Goal: Task Accomplishment & Management: Manage account settings

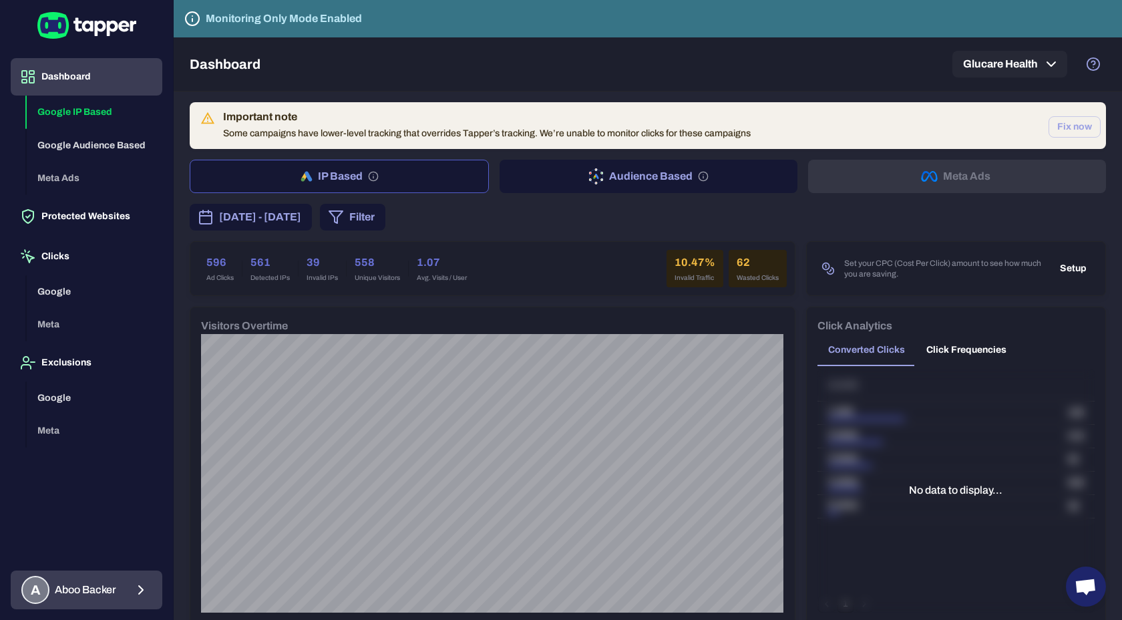
click at [88, 587] on span "Aboo Backer" at bounding box center [85, 589] width 61 height 13
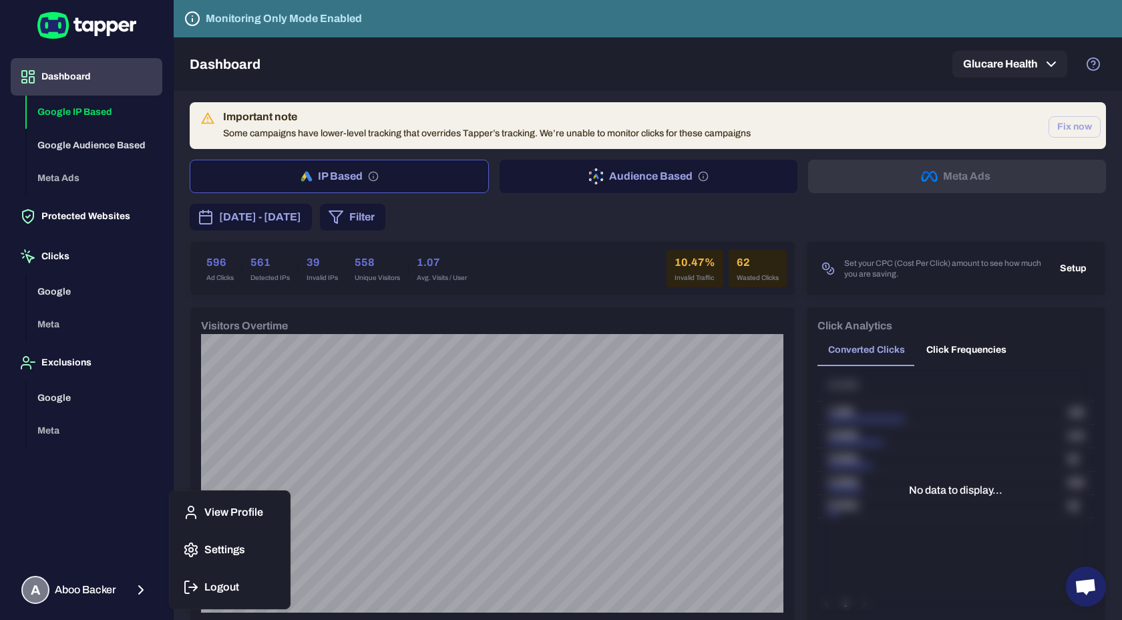
click at [237, 544] on p "Settings" at bounding box center [224, 549] width 41 height 13
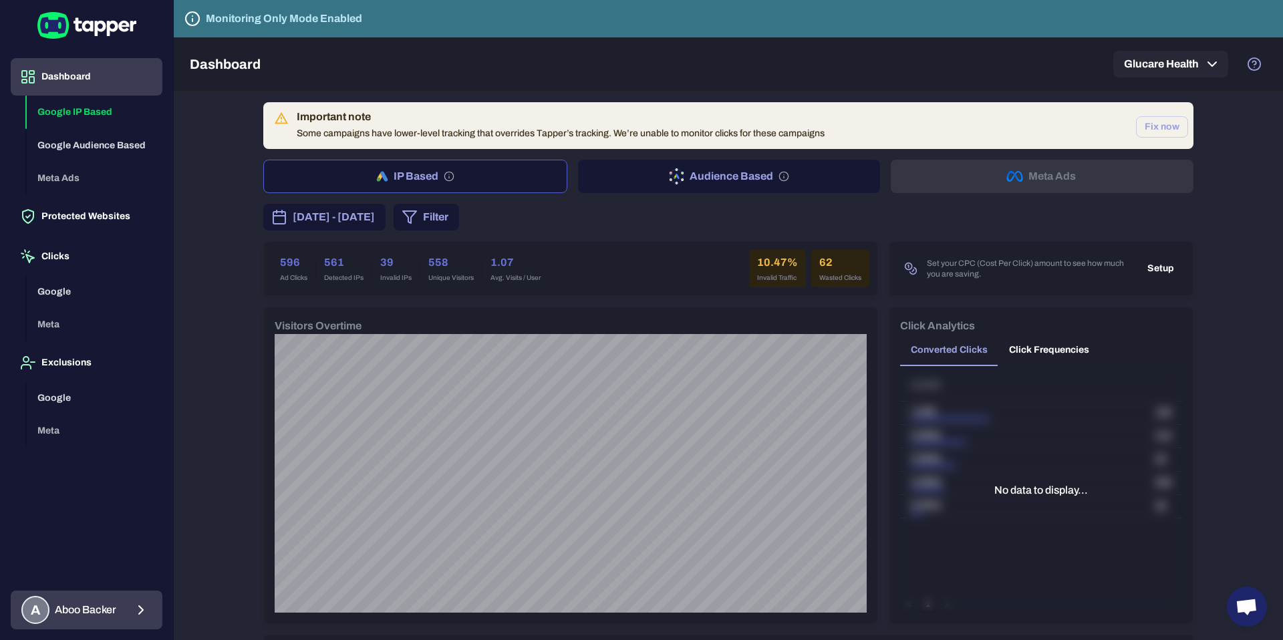
click at [92, 609] on span "Aboo Backer" at bounding box center [85, 609] width 61 height 13
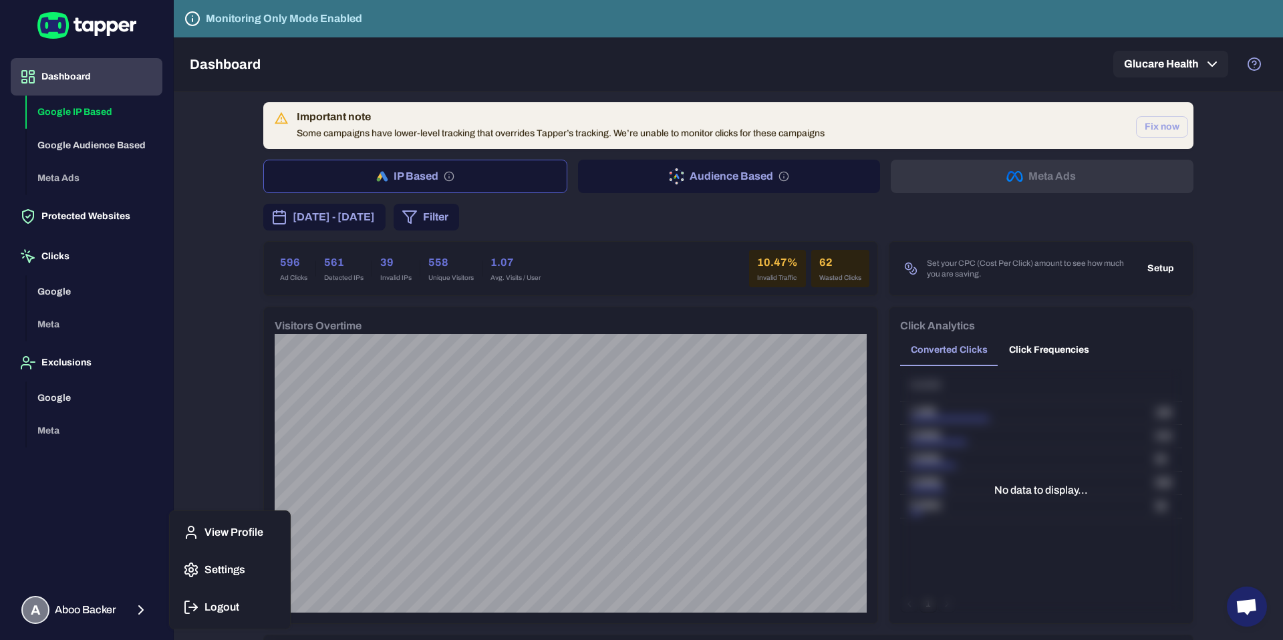
click at [222, 564] on p "Settings" at bounding box center [224, 569] width 41 height 13
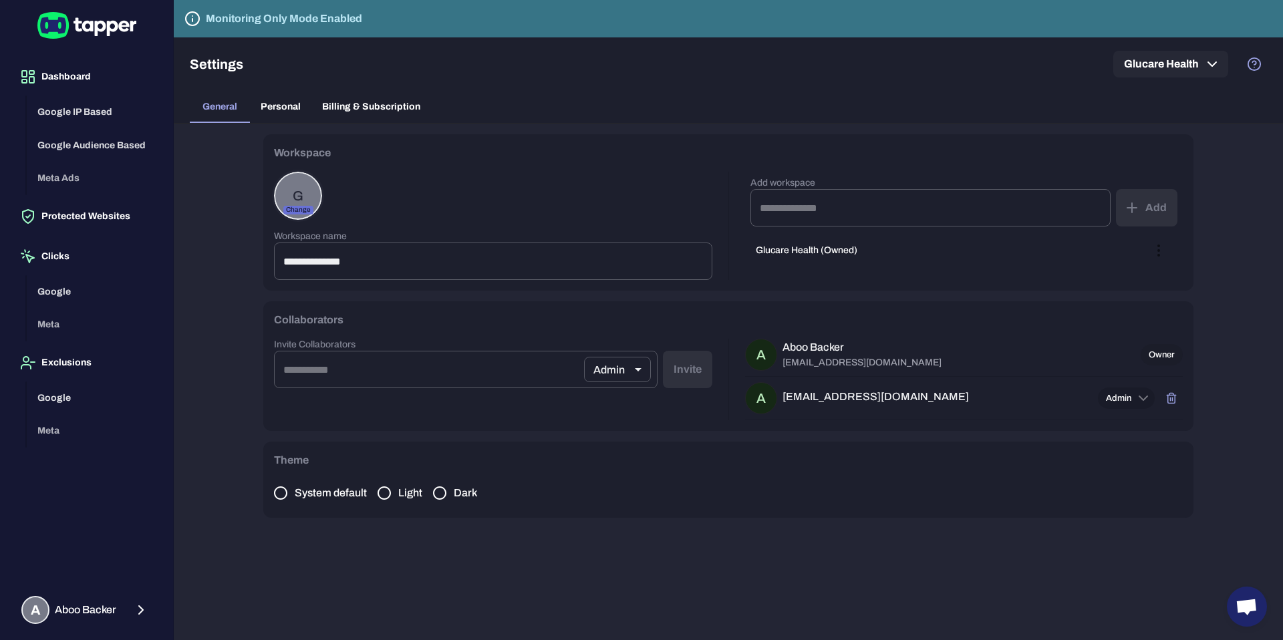
click at [1138, 396] on icon at bounding box center [1143, 398] width 16 height 16
click at [1122, 420] on li "Admin" at bounding box center [1116, 422] width 69 height 21
click at [867, 397] on h6 "[EMAIL_ADDRESS][DOMAIN_NAME]" at bounding box center [875, 396] width 186 height 13
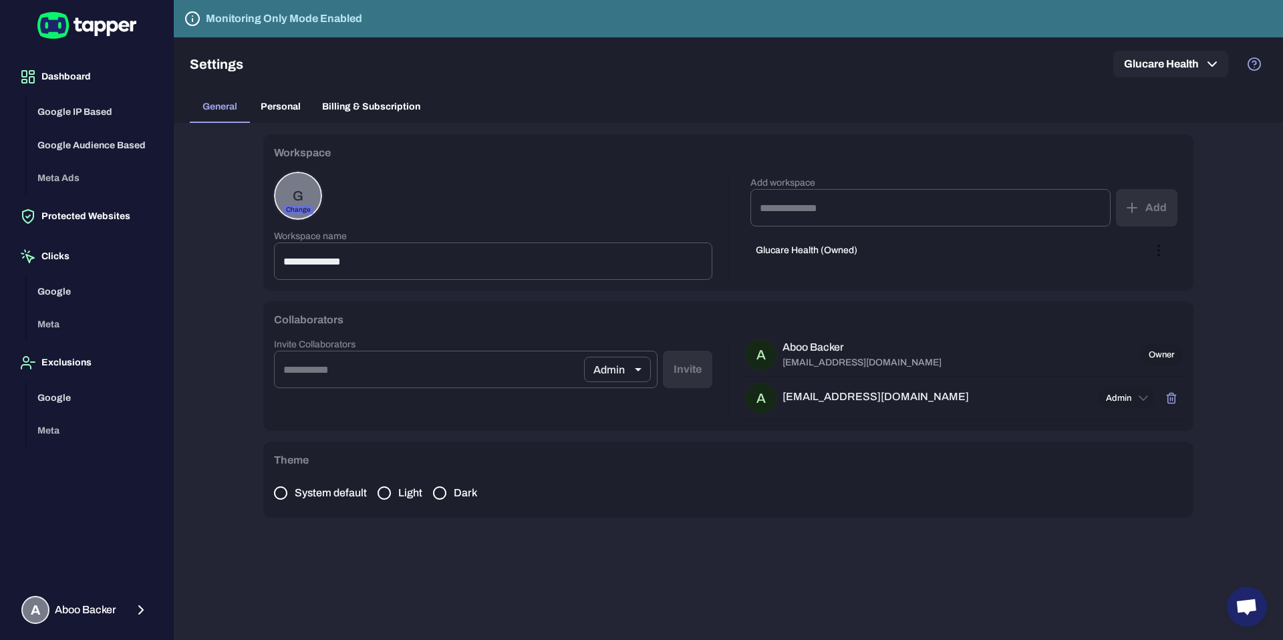
copy div "A"
click at [463, 371] on input "email" at bounding box center [429, 369] width 310 height 37
paste input "**********"
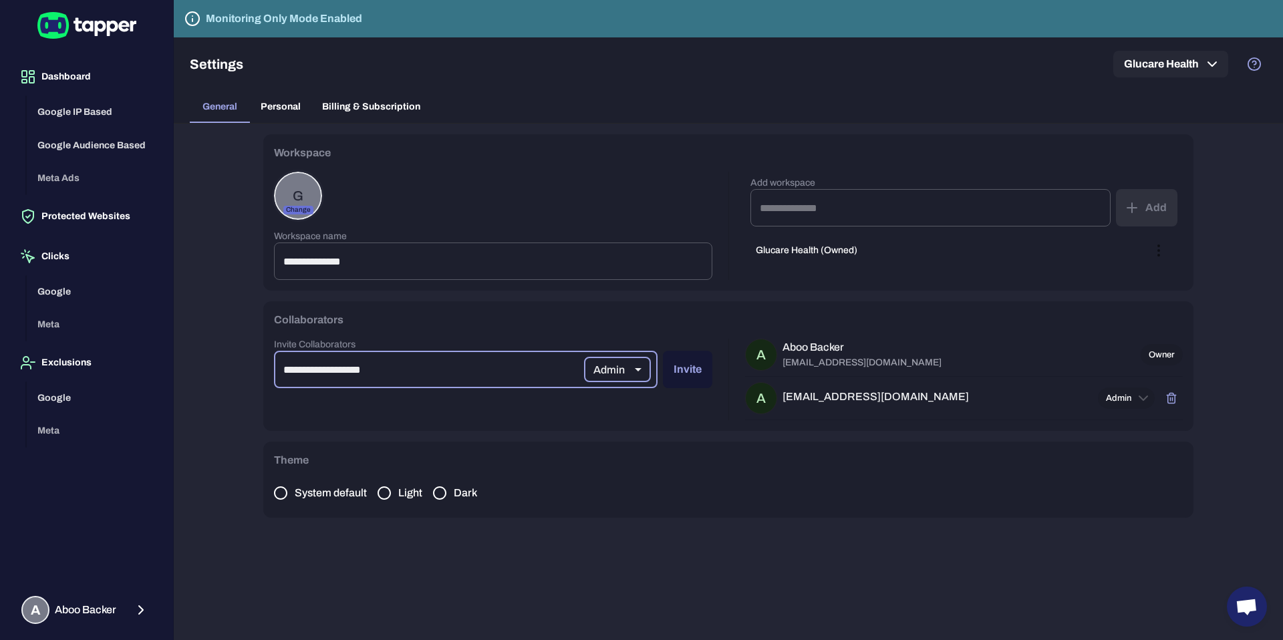
type input "**********"
click at [1165, 402] on icon "button" at bounding box center [1171, 398] width 12 height 12
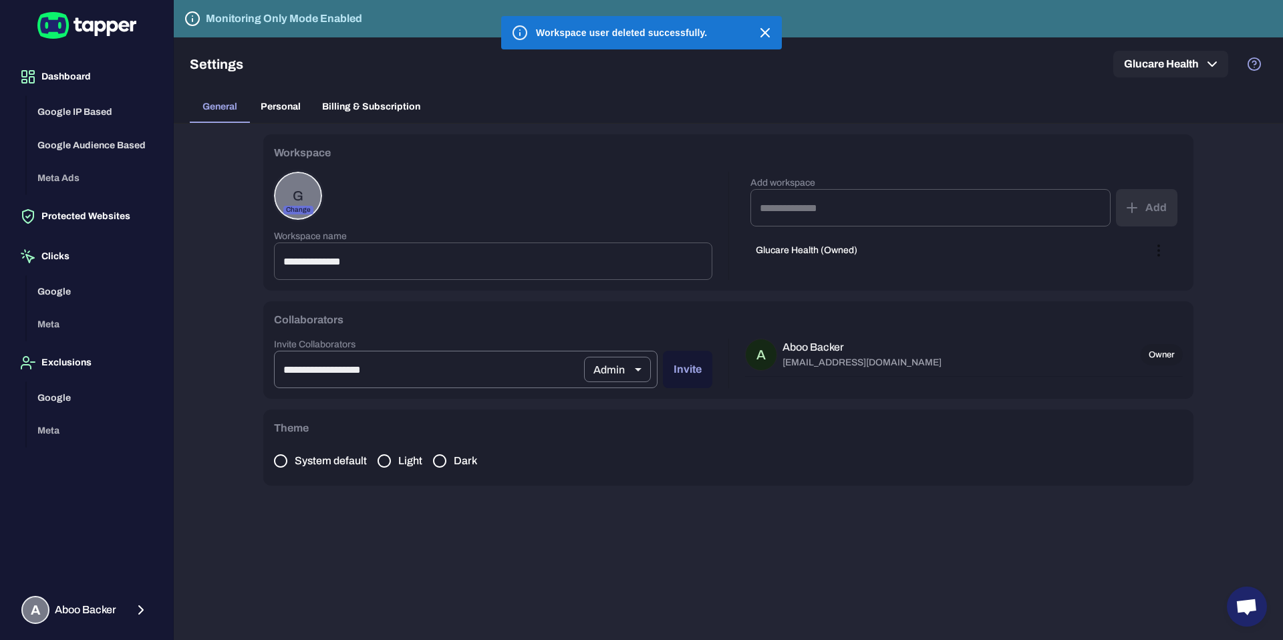
click at [540, 371] on input "**********" at bounding box center [429, 369] width 310 height 37
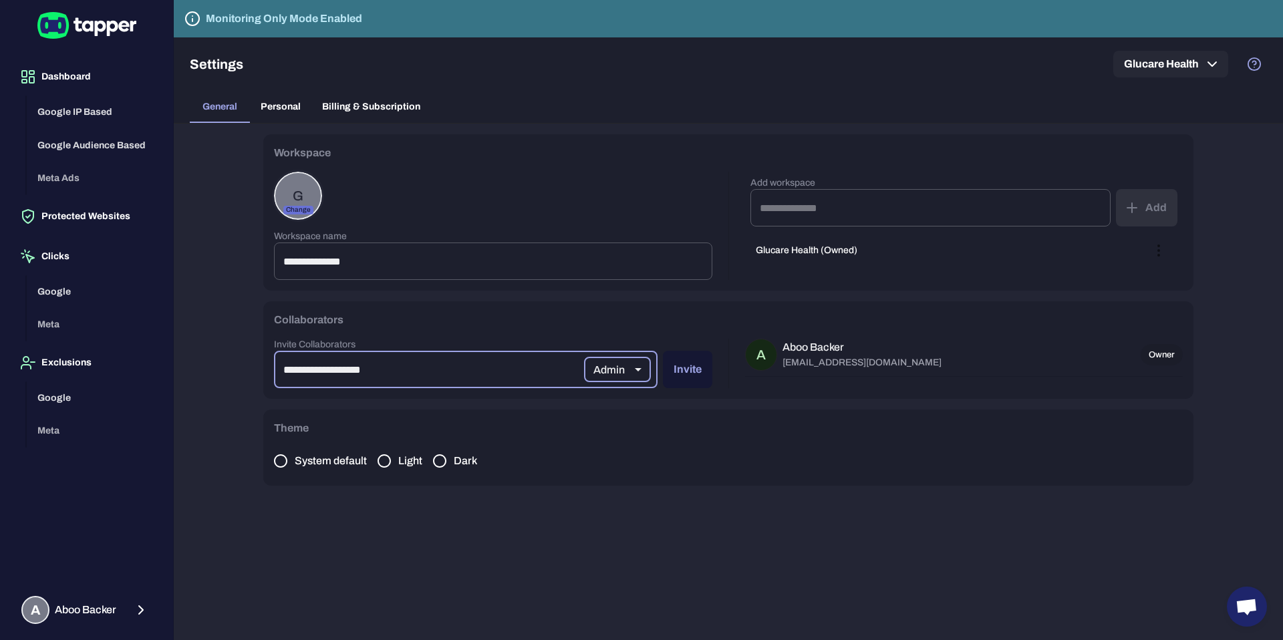
click at [695, 373] on button "Invite" at bounding box center [687, 369] width 49 height 37
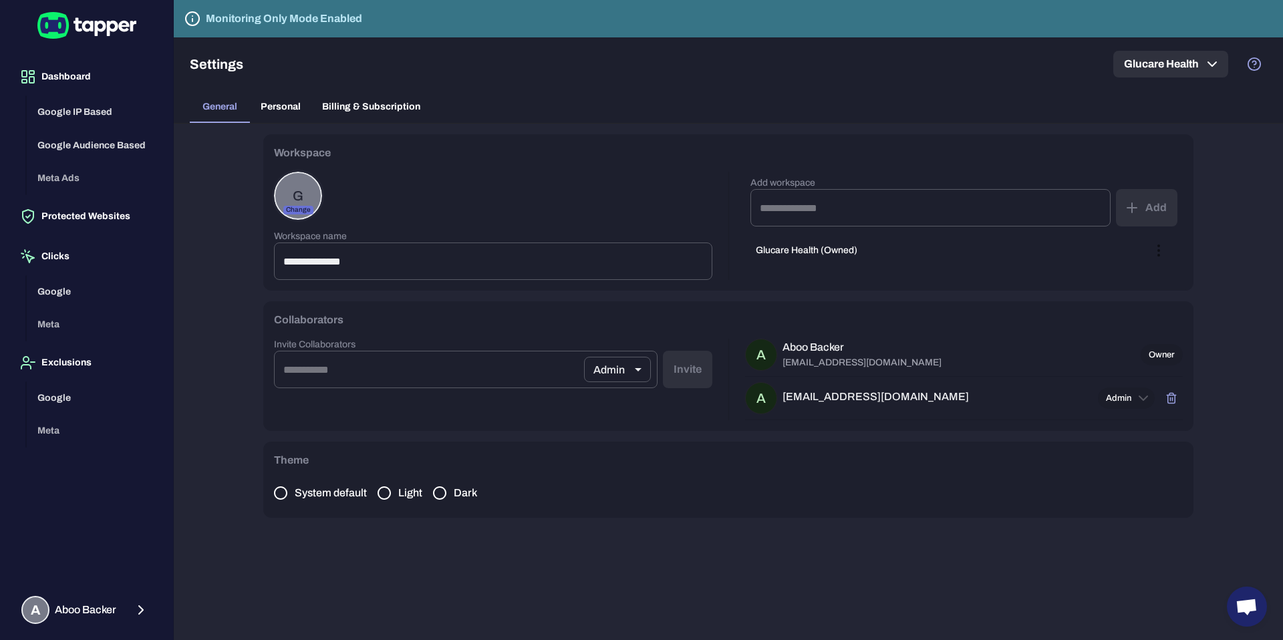
click at [1209, 68] on icon "button" at bounding box center [1212, 64] width 16 height 16
click at [1223, 285] on div at bounding box center [641, 320] width 1283 height 640
click at [1115, 400] on span "Admin" at bounding box center [1118, 398] width 41 height 11
click at [1201, 431] on div at bounding box center [641, 320] width 1283 height 640
